Goal: Task Accomplishment & Management: Manage account settings

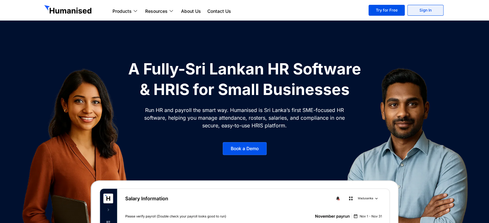
click at [242, 10] on link "Sign In" at bounding box center [425, 10] width 36 height 11
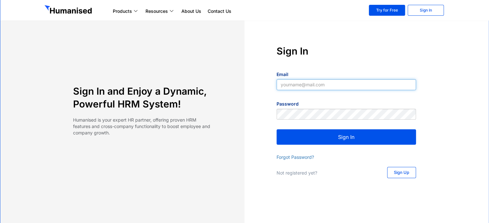
type input "tharanga@slpg.lk"
click at [335, 140] on button "Sign In" at bounding box center [345, 136] width 139 height 15
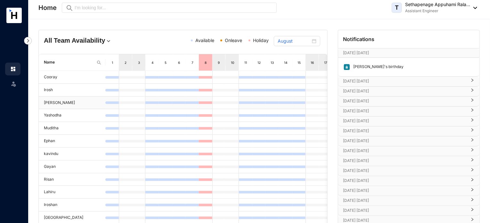
scroll to position [38, 0]
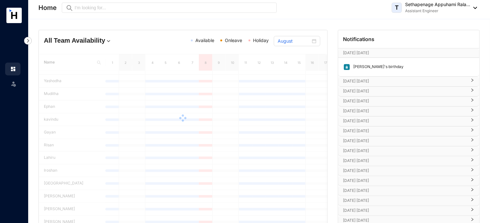
click at [426, 80] on p "Aug 18th Monday" at bounding box center [404, 81] width 123 height 6
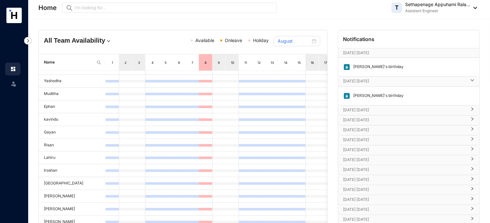
click at [425, 110] on p "Sep 7th Sunday" at bounding box center [404, 110] width 123 height 6
click at [401, 136] on p "Sep 9th Tuesday" at bounding box center [404, 139] width 123 height 6
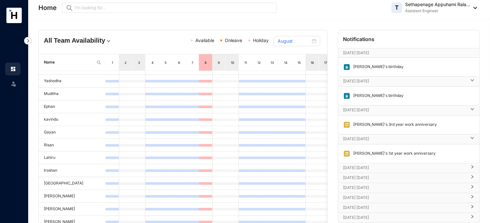
scroll to position [34, 0]
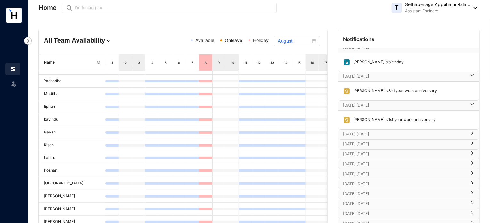
click at [398, 131] on p "Sep 12th Friday" at bounding box center [404, 134] width 123 height 6
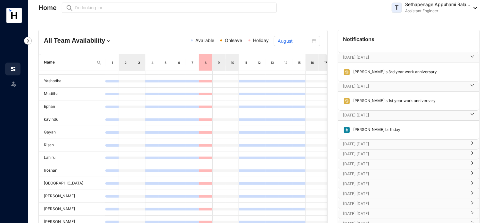
click at [396, 143] on p "Sep 16th Tuesday" at bounding box center [404, 144] width 123 height 6
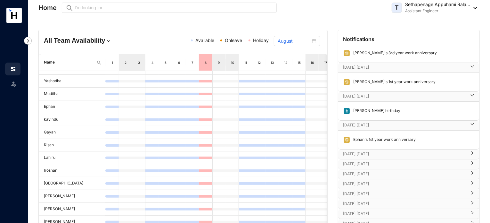
click at [397, 153] on p "Sep 18th Thursday" at bounding box center [404, 154] width 123 height 6
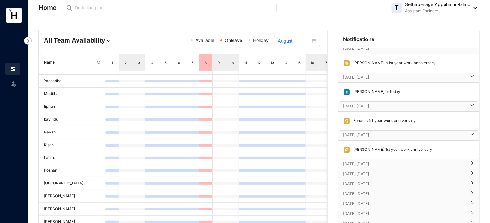
click at [397, 161] on p "Sep 25th Thursday" at bounding box center [404, 164] width 123 height 6
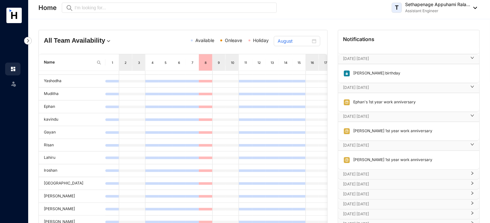
click at [398, 171] on p "Sep 26th Friday" at bounding box center [404, 174] width 123 height 6
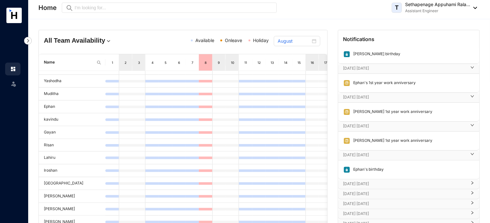
click at [401, 180] on p "Oct 1st Wednesday" at bounding box center [404, 183] width 123 height 6
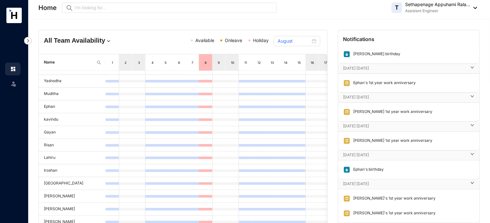
scroll to position [161, 0]
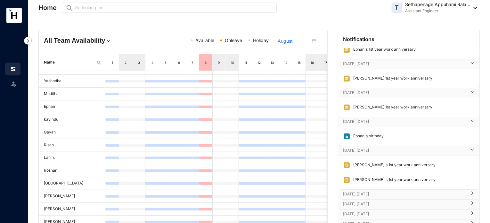
click at [410, 194] on p "Oct 28th Tuesday" at bounding box center [404, 194] width 123 height 6
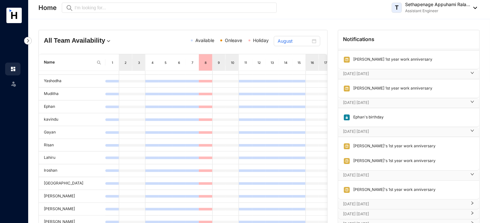
click at [403, 201] on p "Oct 29th Wednesday" at bounding box center [404, 204] width 123 height 6
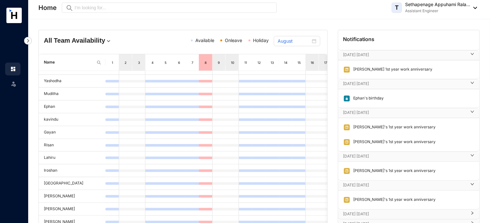
click at [401, 211] on p "Nov 1st Saturday" at bounding box center [404, 213] width 123 height 6
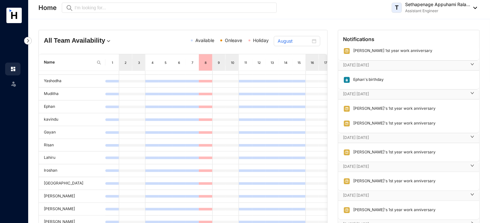
click at [373, 193] on p "Nov 1st Saturday" at bounding box center [404, 195] width 123 height 6
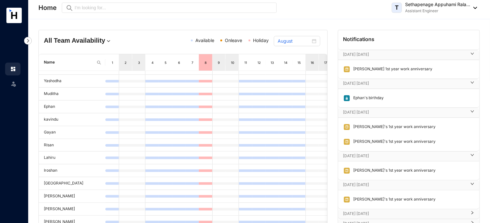
scroll to position [200, 0]
click at [372, 183] on p "Oct 29th Wednesday" at bounding box center [404, 184] width 123 height 6
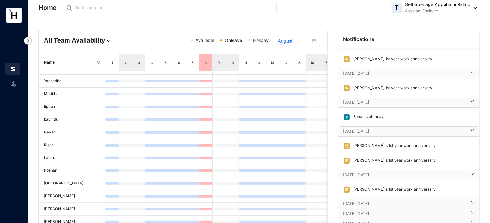
scroll to position [181, 0]
click at [368, 171] on p "Oct 28th Tuesday" at bounding box center [404, 174] width 123 height 6
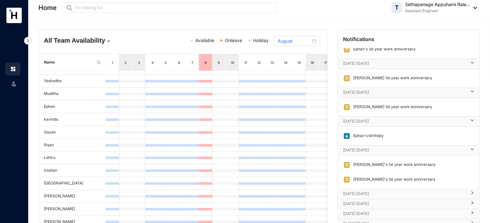
click at [364, 150] on p "Oct 1st Wednesday" at bounding box center [404, 150] width 123 height 6
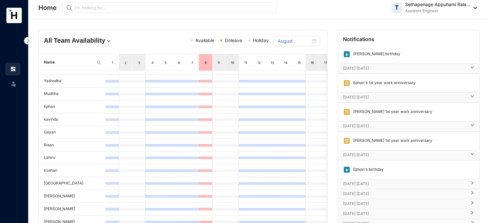
scroll to position [128, 0]
click at [372, 152] on p "Sep 26th Friday" at bounding box center [404, 155] width 123 height 6
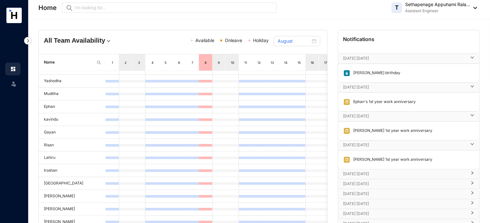
click at [370, 146] on p "Sep 25th Thursday" at bounding box center [404, 145] width 123 height 6
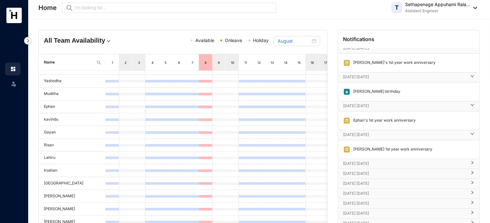
click at [365, 131] on p "Sep 18th Thursday" at bounding box center [404, 134] width 123 height 6
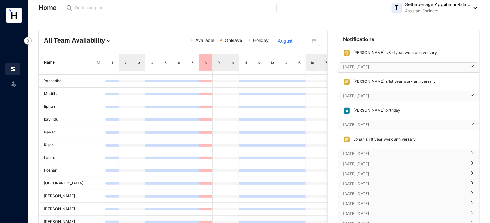
scroll to position [72, 0]
click at [369, 121] on p "Sep 16th Tuesday" at bounding box center [404, 124] width 123 height 6
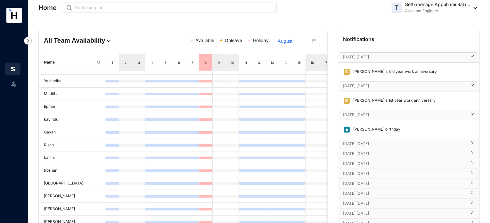
scroll to position [53, 0]
click at [402, 87] on p "Sep 9th Tuesday" at bounding box center [404, 86] width 123 height 6
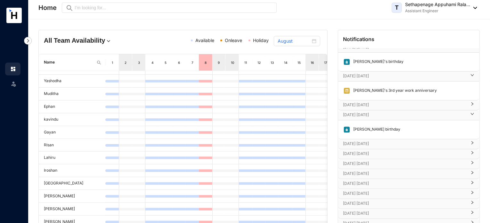
scroll to position [34, 0]
click at [383, 74] on p "Sep 7th Sunday" at bounding box center [404, 76] width 123 height 6
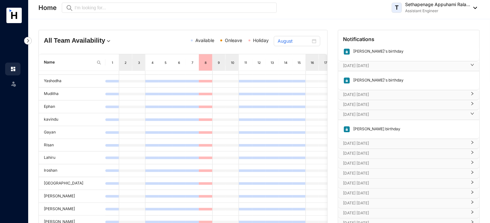
scroll to position [15, 0]
click at [397, 65] on p "Aug 18th Monday" at bounding box center [404, 65] width 123 height 6
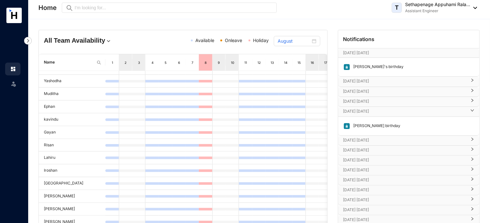
scroll to position [0, 0]
click at [393, 112] on p "Sep 12th Friday" at bounding box center [404, 111] width 123 height 6
click at [387, 53] on p "Aug 11th Monday" at bounding box center [402, 53] width 119 height 6
click at [398, 119] on p "Sep 25th Thursday" at bounding box center [404, 122] width 123 height 6
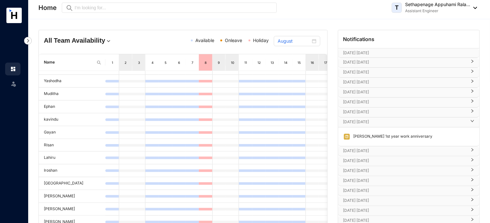
click at [398, 119] on p "Sep 25th Thursday" at bounding box center [404, 122] width 123 height 6
click at [475, 9] on div "T Sethapenage Appuhami Rala... Assistant Engineer" at bounding box center [435, 7] width 86 height 13
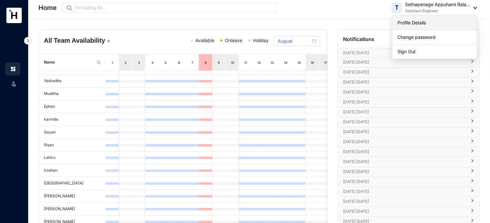
click at [434, 24] on link "Profile Details" at bounding box center [435, 23] width 74 height 6
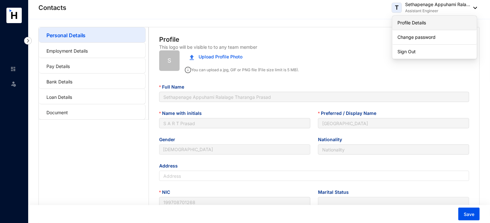
type input "1997-03-27"
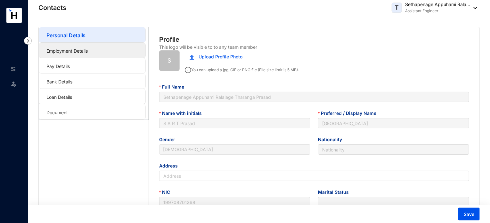
click at [82, 48] on link "Employment Details" at bounding box center [66, 50] width 41 height 5
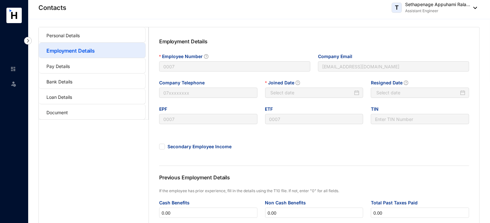
type input "2024-11-01"
type input "Invalid Date"
click at [70, 65] on link "Pay Details" at bounding box center [57, 65] width 23 height 5
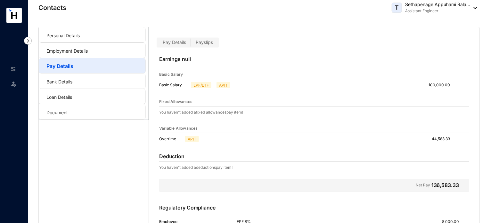
scroll to position [65, 0]
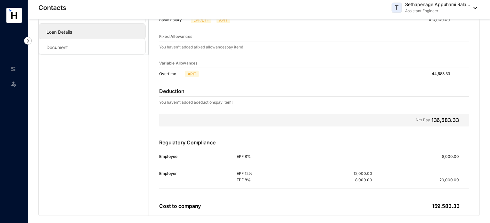
click at [72, 34] on link "Loan Details" at bounding box center [59, 31] width 26 height 5
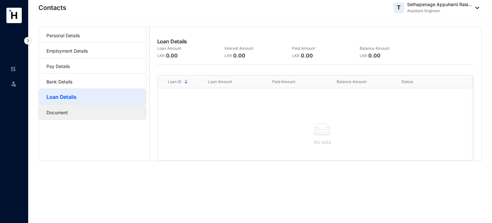
click at [68, 112] on link "Document" at bounding box center [56, 112] width 21 height 5
